Goal: Navigation & Orientation: Find specific page/section

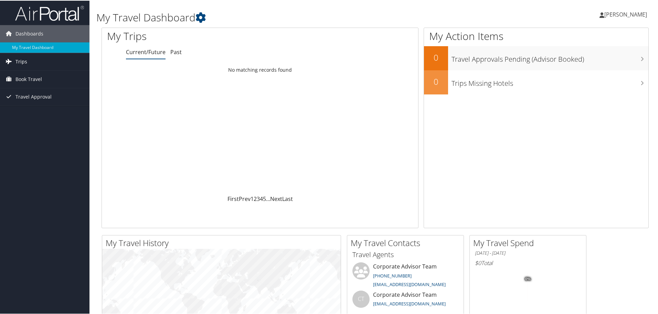
click at [25, 59] on span "Trips" at bounding box center [21, 60] width 12 height 17
click at [31, 73] on link "Current/Future Trips" at bounding box center [45, 75] width 90 height 10
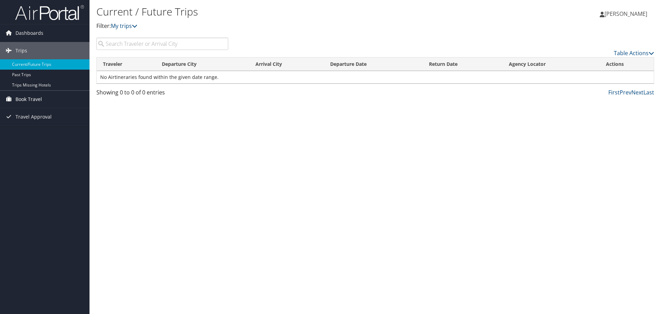
click at [30, 99] on span "Book Travel" at bounding box center [28, 99] width 27 height 17
